Goal: Find specific page/section: Find specific page/section

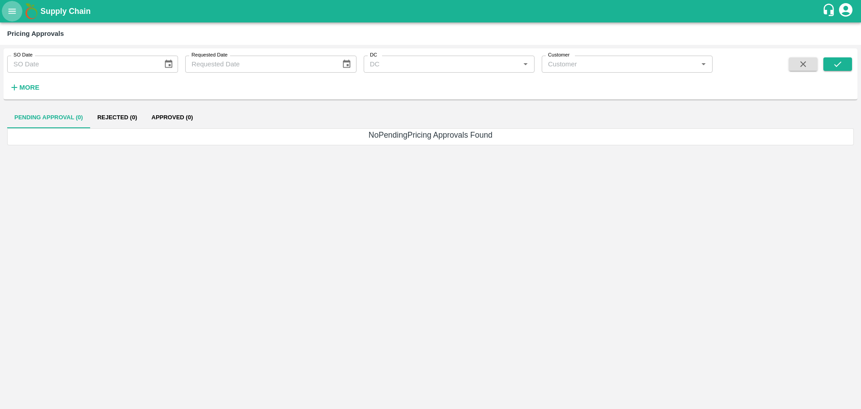
click at [11, 11] on icon "open drawer" at bounding box center [13, 11] width 8 height 5
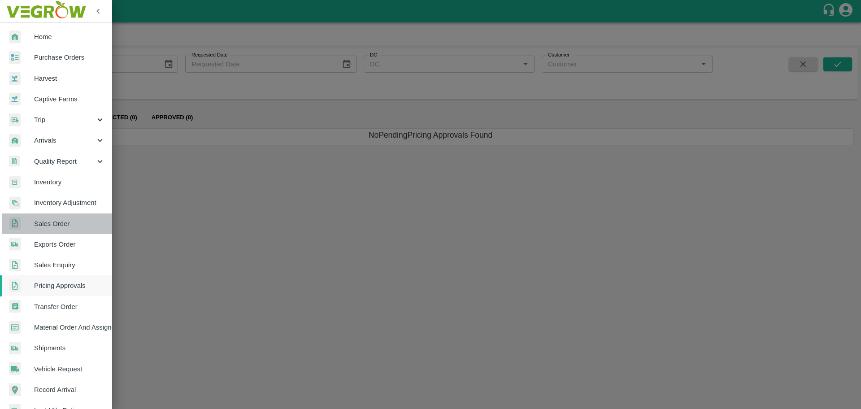
click at [59, 219] on span "Sales Order" at bounding box center [69, 224] width 71 height 10
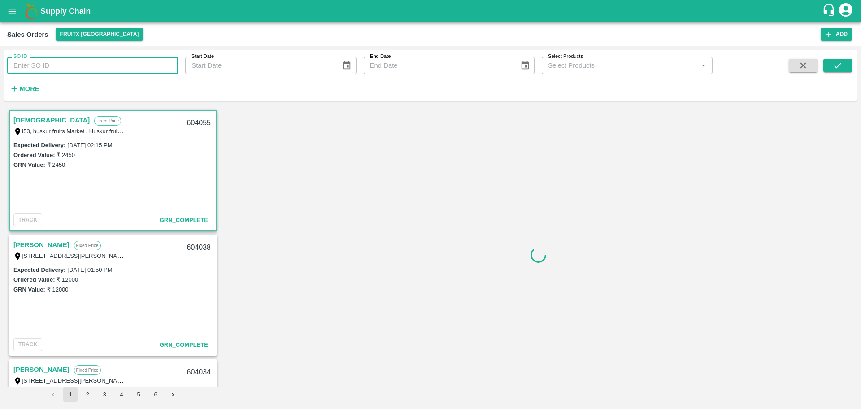
click at [83, 67] on input "SO ID" at bounding box center [92, 65] width 171 height 17
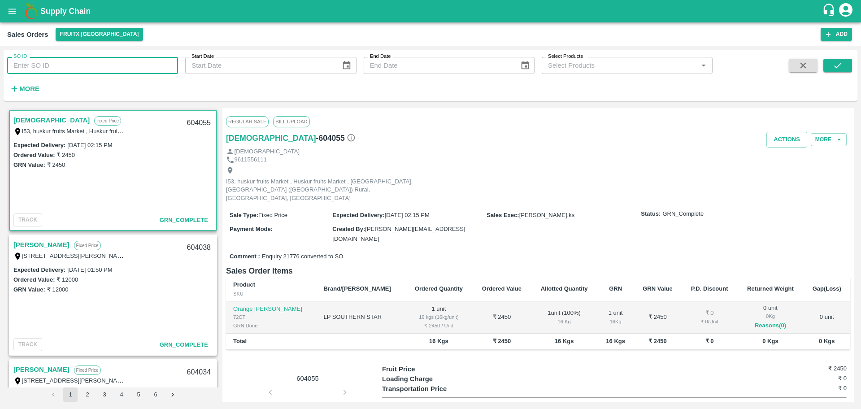
click at [353, 105] on div "Dharma Fixed Price I53, huskur fruits Market , Huskur fruits Market , Bangalore…" at bounding box center [431, 255] width 854 height 301
click at [41, 63] on input "SO ID" at bounding box center [92, 65] width 171 height 17
click at [455, 91] on div "SO ID SO ID Start Date Start Date End Date End Date Select Products Select Prod…" at bounding box center [356, 73] width 713 height 47
click at [61, 66] on input "SO ID" at bounding box center [92, 65] width 171 height 17
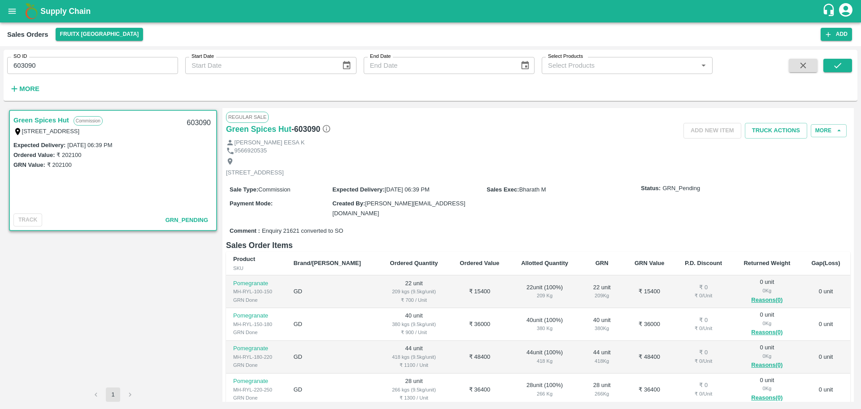
scroll to position [66, 0]
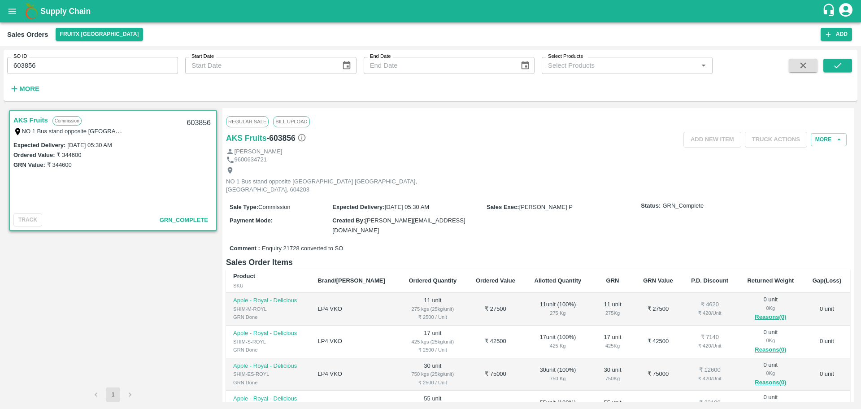
click at [5, 29] on div "Sales Orders FruitX [GEOGRAPHIC_DATA] Add" at bounding box center [430, 34] width 861 height 24
